Goal: Task Accomplishment & Management: Use online tool/utility

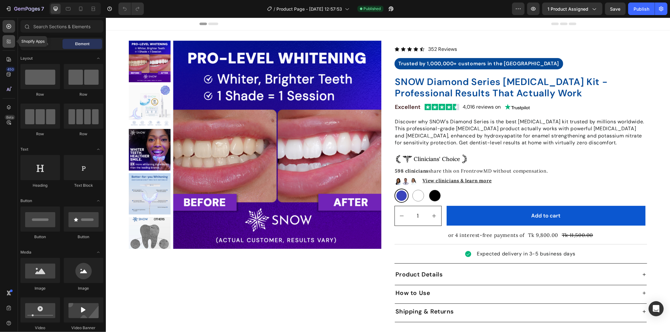
click at [7, 40] on icon at bounding box center [9, 41] width 6 height 6
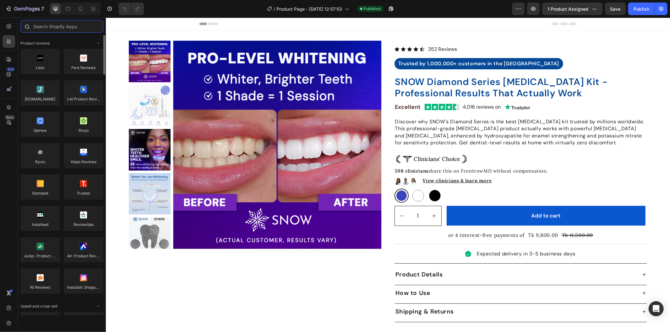
click at [79, 29] on input "text" at bounding box center [61, 26] width 83 height 13
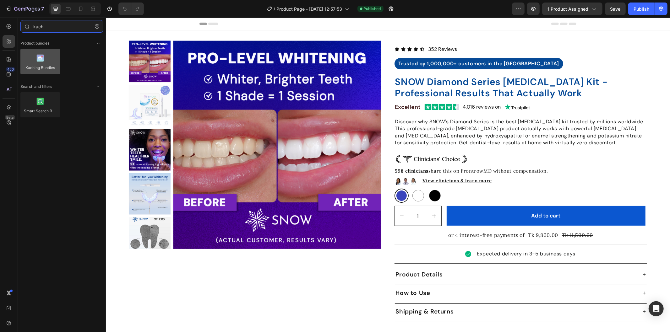
type input "kach"
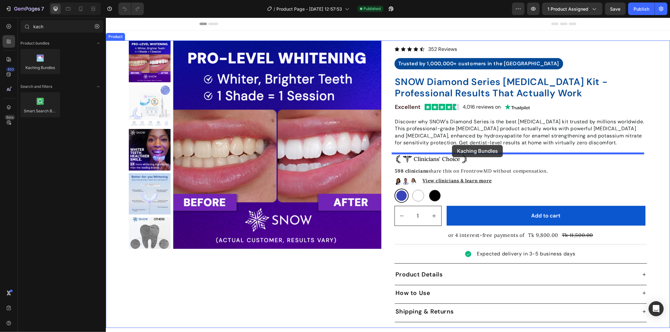
drag, startPoint x: 148, startPoint y: 78, endPoint x: 452, endPoint y: 145, distance: 311.2
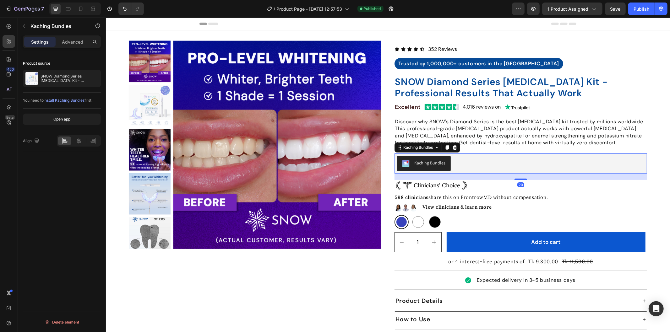
click at [434, 166] on div "Kaching Bundles" at bounding box center [424, 164] width 44 height 8
click at [67, 122] on div "Open app" at bounding box center [61, 120] width 17 height 6
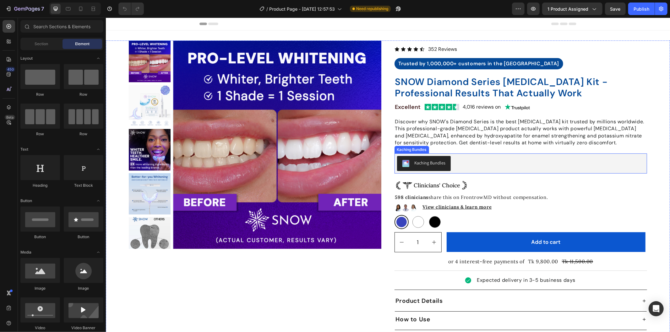
click at [470, 160] on div "Kaching Bundles" at bounding box center [521, 163] width 248 height 15
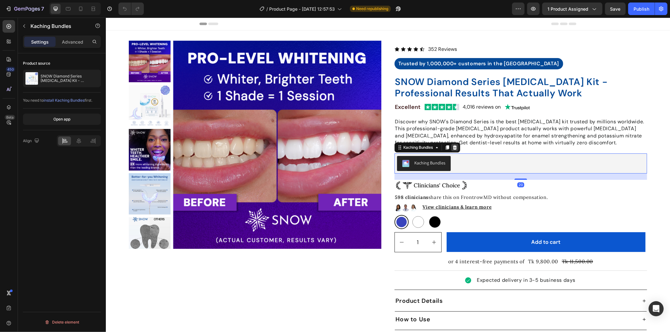
click at [453, 147] on icon at bounding box center [454, 147] width 4 height 4
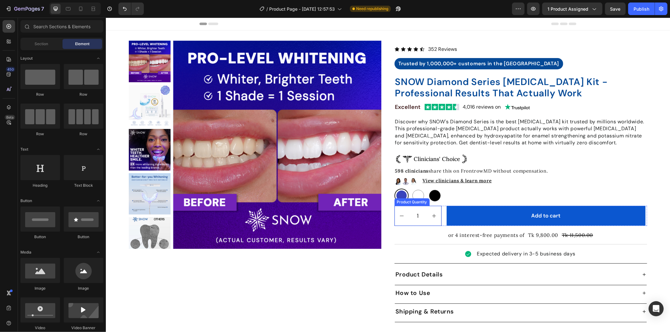
click at [427, 208] on button "increment" at bounding box center [434, 215] width 14 height 19
type input "2"
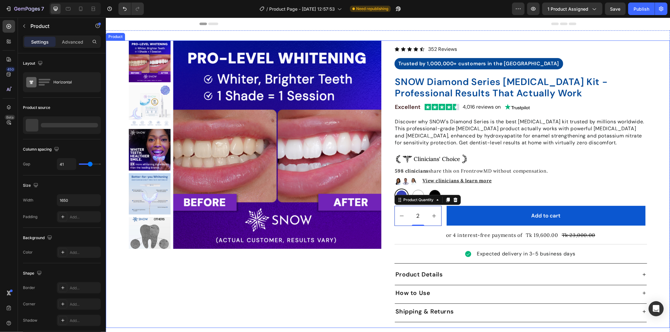
click at [349, 270] on div "Product Images" at bounding box center [254, 184] width 253 height 288
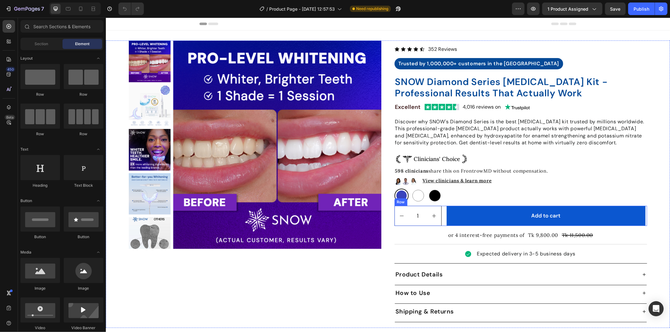
click at [441, 210] on div "1 Product Quantity Add to cart Add to Cart Row" at bounding box center [520, 216] width 253 height 20
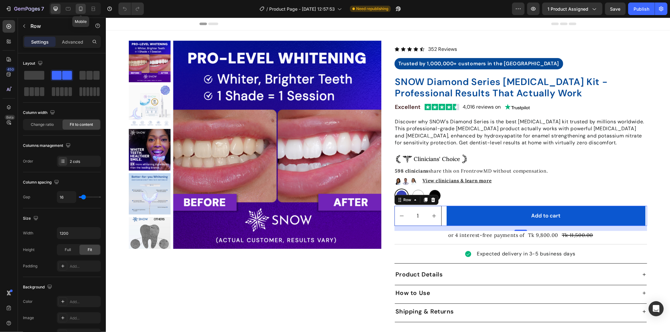
click at [79, 7] on icon at bounding box center [81, 9] width 6 height 6
type input "10"
type input "100%"
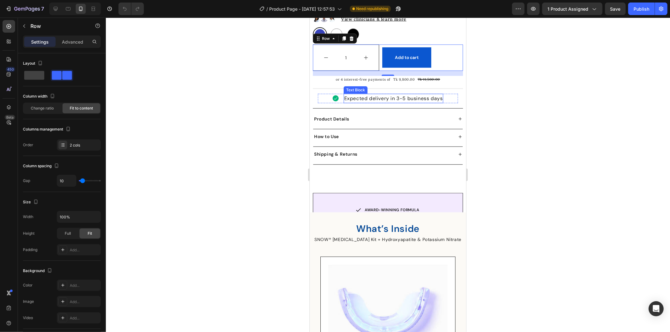
scroll to position [362, 0]
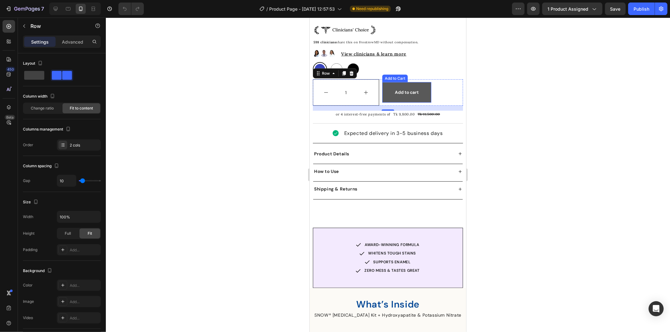
click at [419, 82] on button "Add to cart" at bounding box center [406, 92] width 49 height 20
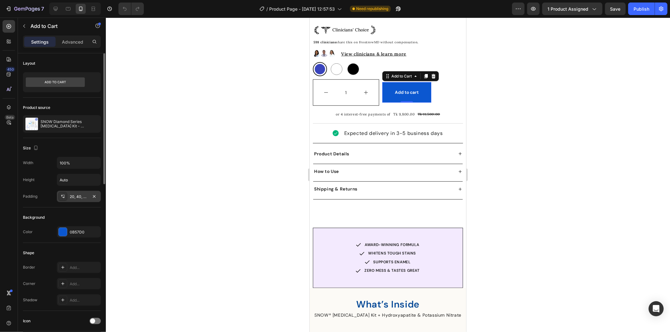
click at [79, 197] on div "20, 40, 20, 40" at bounding box center [79, 197] width 18 height 6
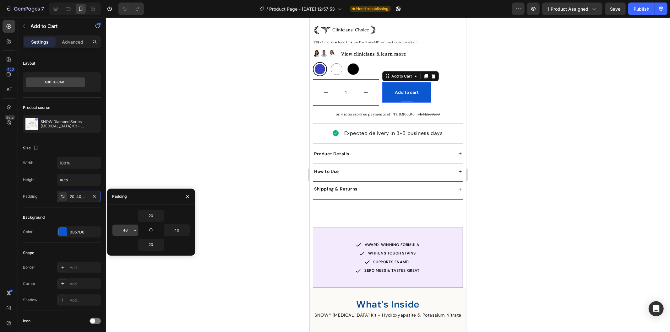
click at [126, 229] on input "40" at bounding box center [125, 230] width 26 height 11
type input "70"
click at [176, 231] on input "40" at bounding box center [177, 230] width 26 height 11
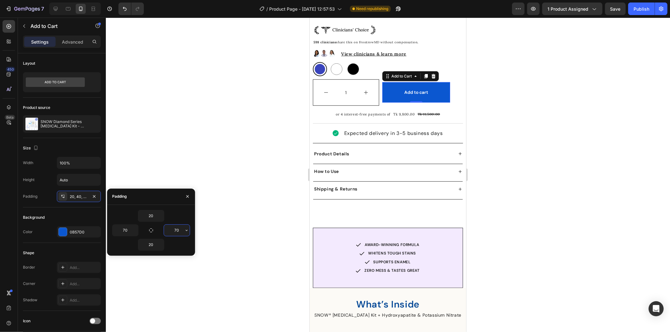
click at [176, 231] on input "70" at bounding box center [177, 230] width 26 height 11
click at [176, 231] on input "80" at bounding box center [177, 230] width 26 height 11
click at [180, 228] on input "110" at bounding box center [177, 230] width 26 height 11
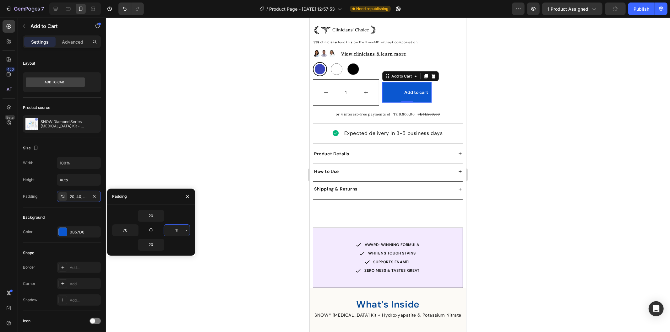
type input "1"
type input "90"
click at [130, 229] on input "70" at bounding box center [125, 230] width 26 height 11
type input "90"
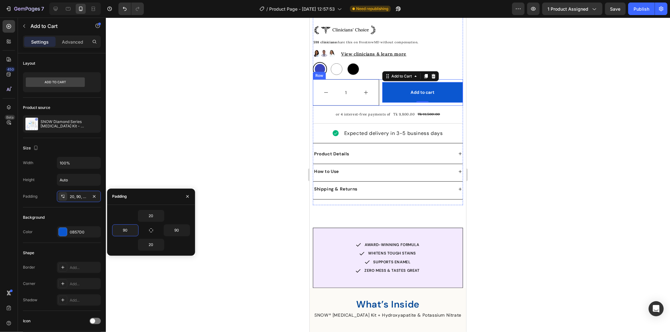
click at [374, 79] on div "1 Product Quantity Add to cart Add to Cart 0 Row" at bounding box center [388, 92] width 150 height 26
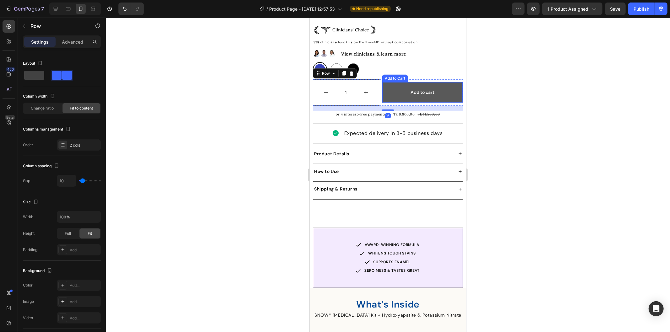
click at [385, 82] on button "Add to cart" at bounding box center [422, 92] width 80 height 20
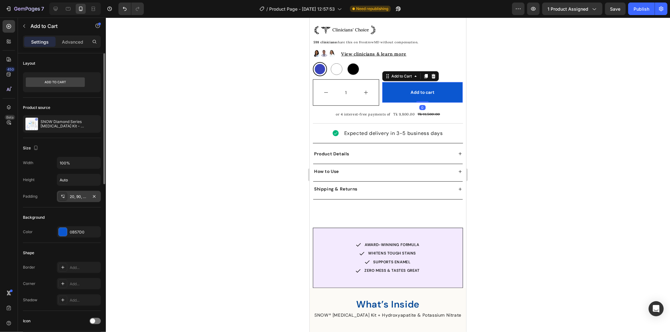
click at [79, 196] on div "20, 90, 20, 90" at bounding box center [79, 197] width 18 height 6
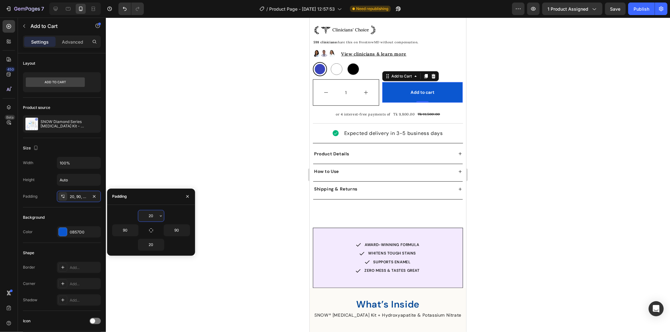
click at [150, 217] on input "20" at bounding box center [151, 215] width 26 height 11
click at [151, 217] on input "20" at bounding box center [151, 215] width 26 height 11
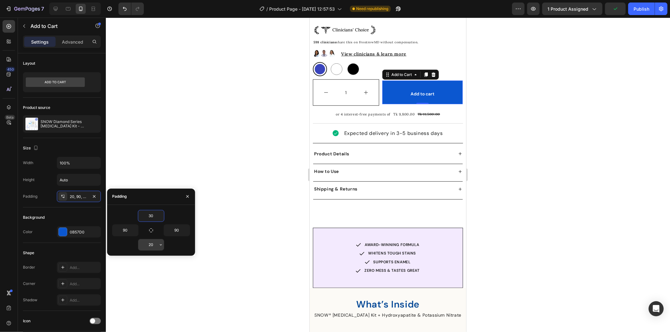
type input "30"
click at [152, 244] on input "20" at bounding box center [151, 244] width 26 height 11
type input "30"
click at [155, 213] on input "30" at bounding box center [151, 215] width 26 height 11
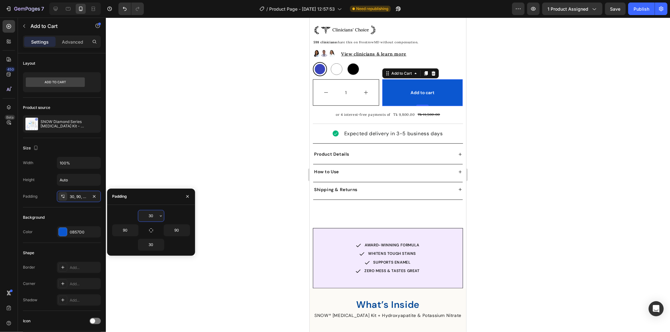
click at [155, 213] on input "30" at bounding box center [151, 215] width 26 height 11
type input "25"
click at [154, 244] on input "30" at bounding box center [151, 244] width 26 height 11
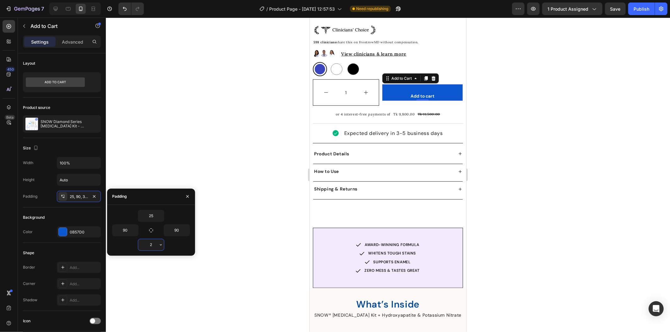
type input "25"
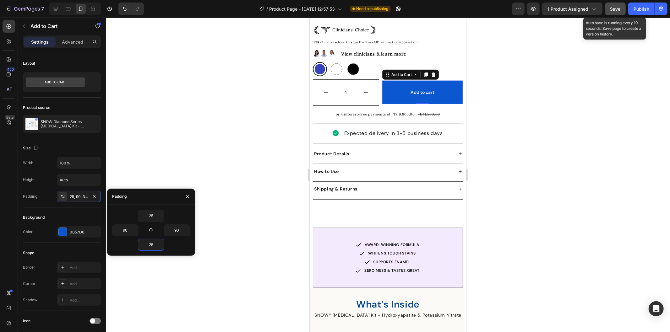
click at [621, 11] on button "Save" at bounding box center [615, 9] width 21 height 13
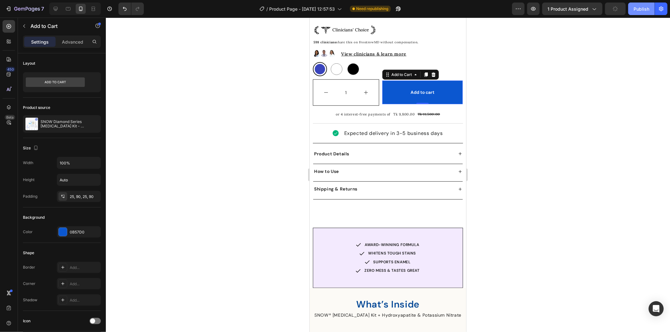
click at [638, 8] on div "Publish" at bounding box center [642, 9] width 16 height 7
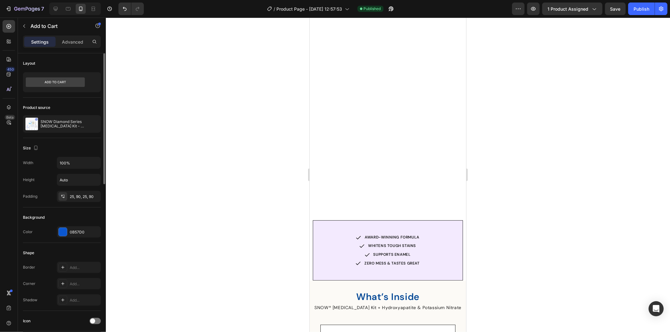
scroll to position [571, 0]
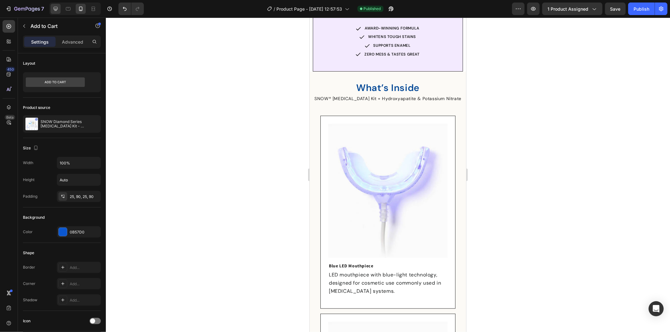
click at [60, 6] on div at bounding box center [56, 9] width 10 height 10
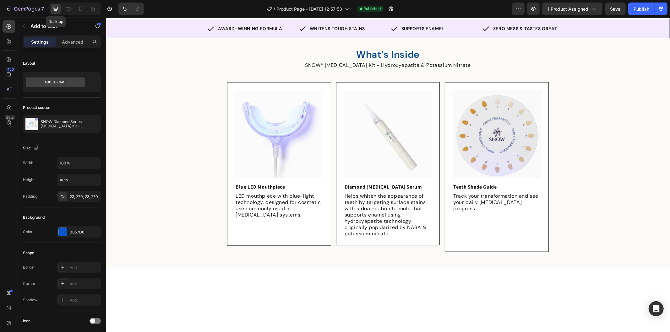
type input "17"
click at [57, 8] on icon at bounding box center [55, 9] width 6 height 6
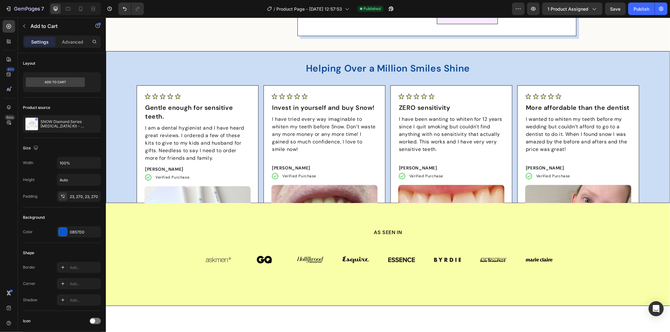
scroll to position [1548, 0]
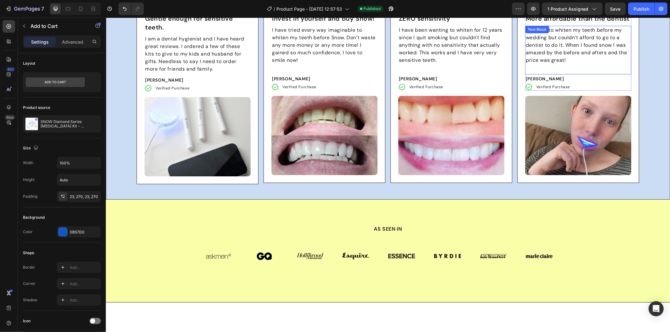
click at [595, 69] on p at bounding box center [577, 68] width 105 height 8
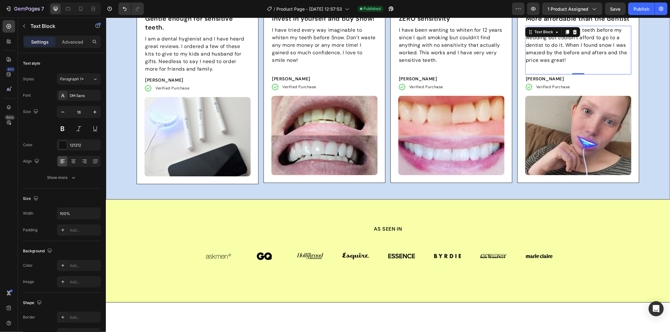
click at [577, 64] on p at bounding box center [577, 68] width 105 height 8
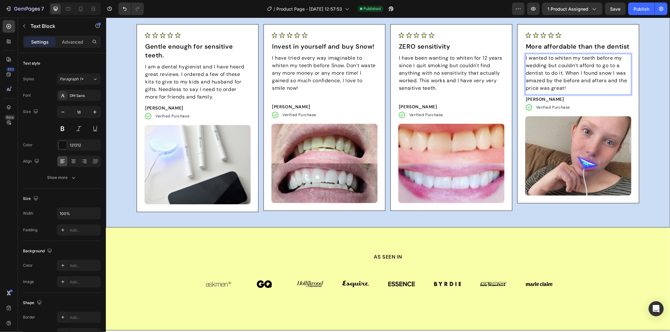
scroll to position [1478, 0]
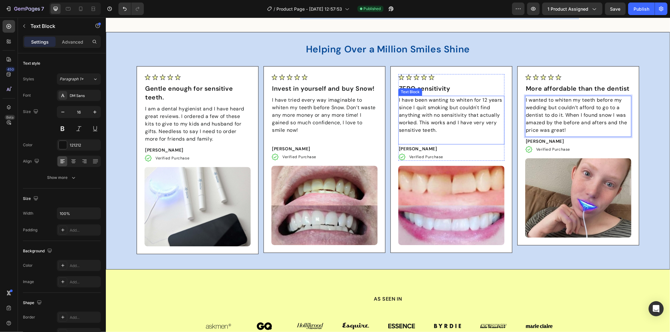
click at [440, 139] on p at bounding box center [451, 138] width 105 height 8
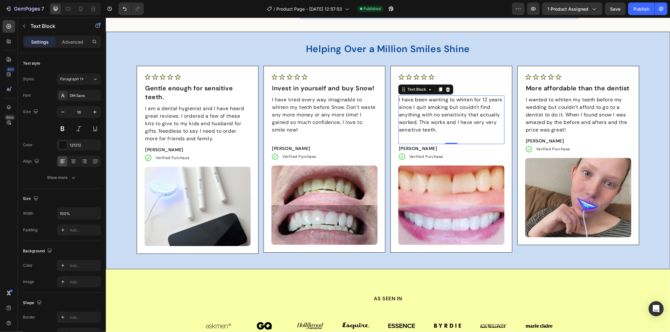
click at [439, 137] on p at bounding box center [451, 137] width 105 height 8
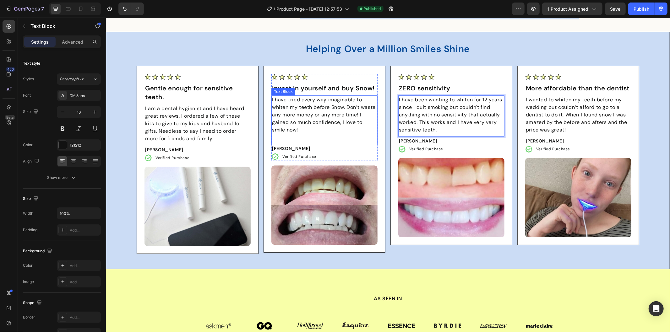
click at [316, 136] on p at bounding box center [324, 137] width 105 height 8
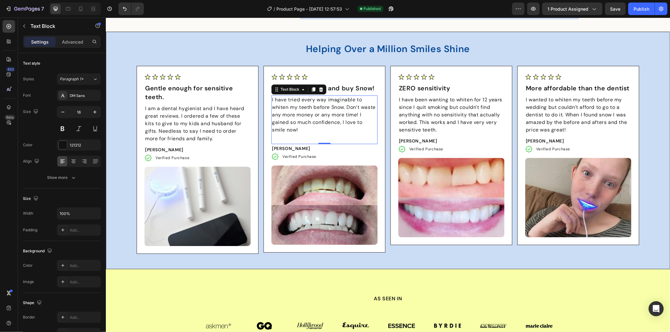
click at [311, 134] on p "Rich Text Editor. Editing area: main" at bounding box center [324, 137] width 105 height 8
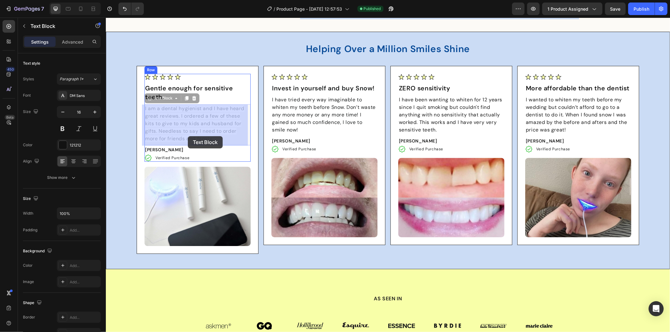
drag, startPoint x: 217, startPoint y: 139, endPoint x: 202, endPoint y: 137, distance: 15.4
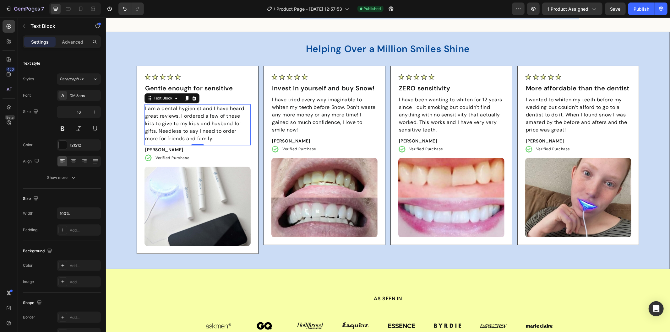
click at [211, 137] on span "I am a dental hygienist and I have heard great reviews. I ordered a few of thes…" at bounding box center [194, 123] width 99 height 37
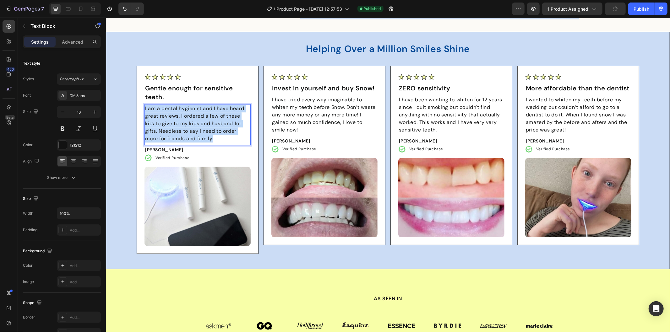
click at [211, 137] on span "I am a dental hygienist and I have heard great reviews. I ordered a few of thes…" at bounding box center [194, 123] width 99 height 37
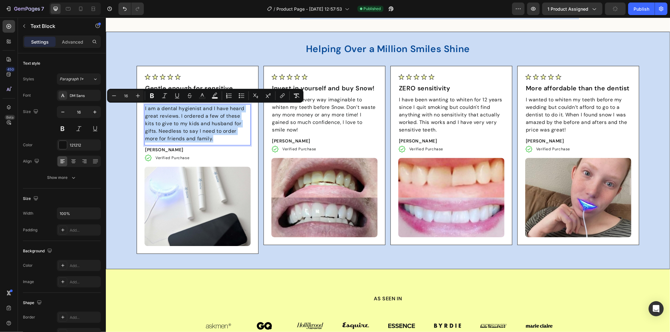
click at [213, 139] on p "I am a dental hygienist and I have heard great reviews. I ordered a few of thes…" at bounding box center [197, 124] width 105 height 38
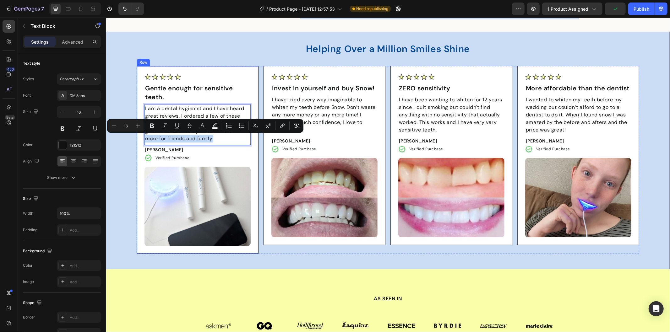
drag, startPoint x: 212, startPoint y: 139, endPoint x: 138, endPoint y: 138, distance: 74.4
click at [138, 138] on div "Image Gentle enough for sensitive teeth. Text Block I am a dental hygienist and…" at bounding box center [197, 160] width 122 height 188
click at [137, 145] on div "Image Gentle enough for sensitive teeth. Text Block I am a dental hygienist and…" at bounding box center [197, 160] width 122 height 188
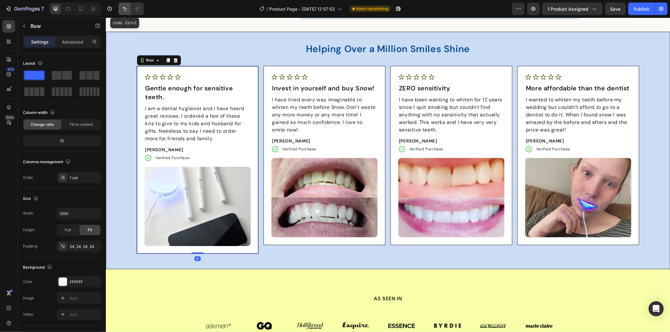
click at [125, 8] on icon "Undo/Redo" at bounding box center [125, 9] width 6 height 6
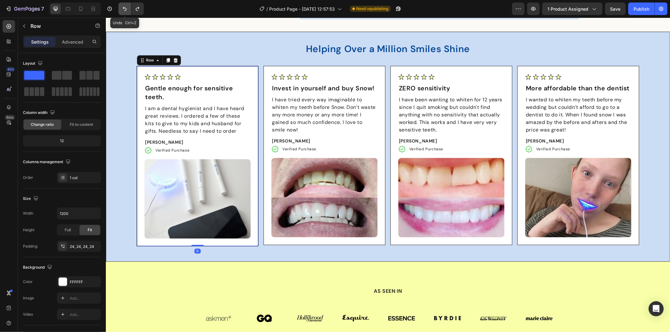
click at [125, 8] on icon "Undo/Redo" at bounding box center [125, 9] width 6 height 6
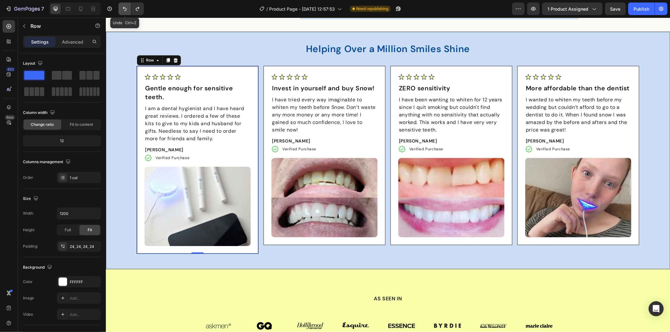
click at [125, 8] on icon "Undo/Redo" at bounding box center [125, 9] width 6 height 6
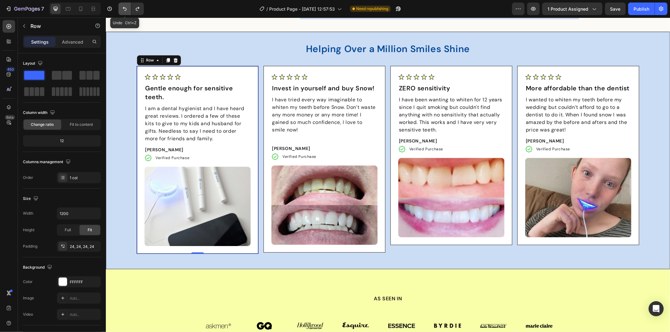
click at [125, 8] on icon "Undo/Redo" at bounding box center [125, 9] width 6 height 6
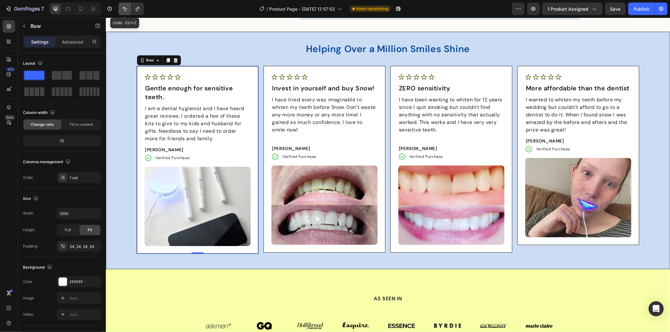
click at [125, 8] on icon "Undo/Redo" at bounding box center [125, 9] width 6 height 6
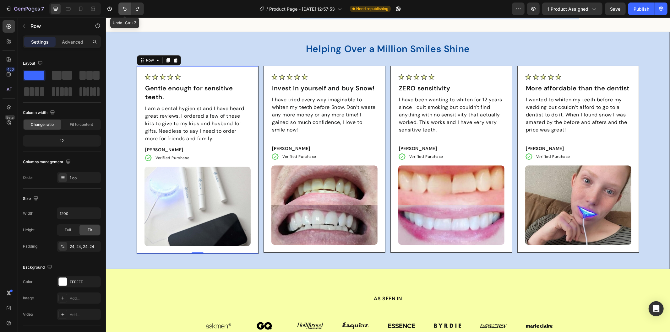
click at [125, 8] on icon "Undo/Redo" at bounding box center [125, 9] width 6 height 6
